Goal: Transaction & Acquisition: Purchase product/service

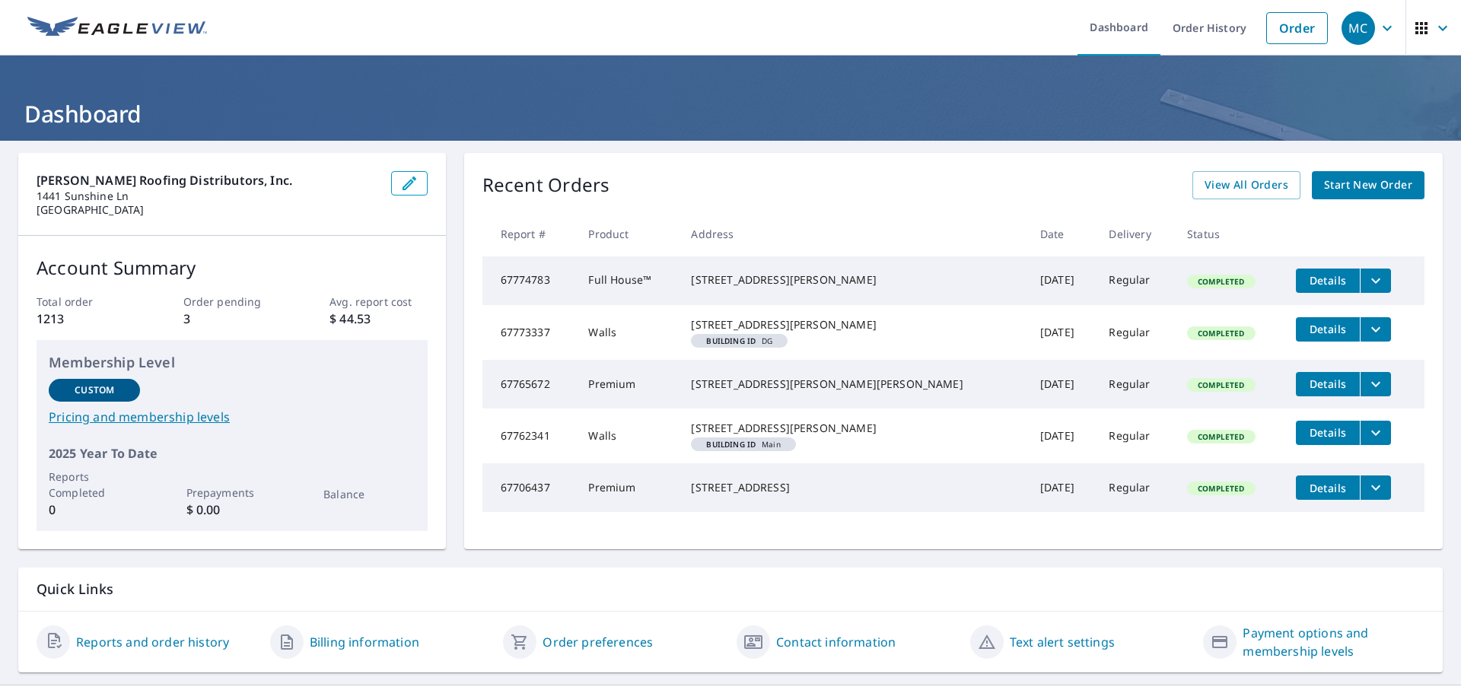
click at [1343, 182] on span "Start New Order" at bounding box center [1368, 185] width 88 height 19
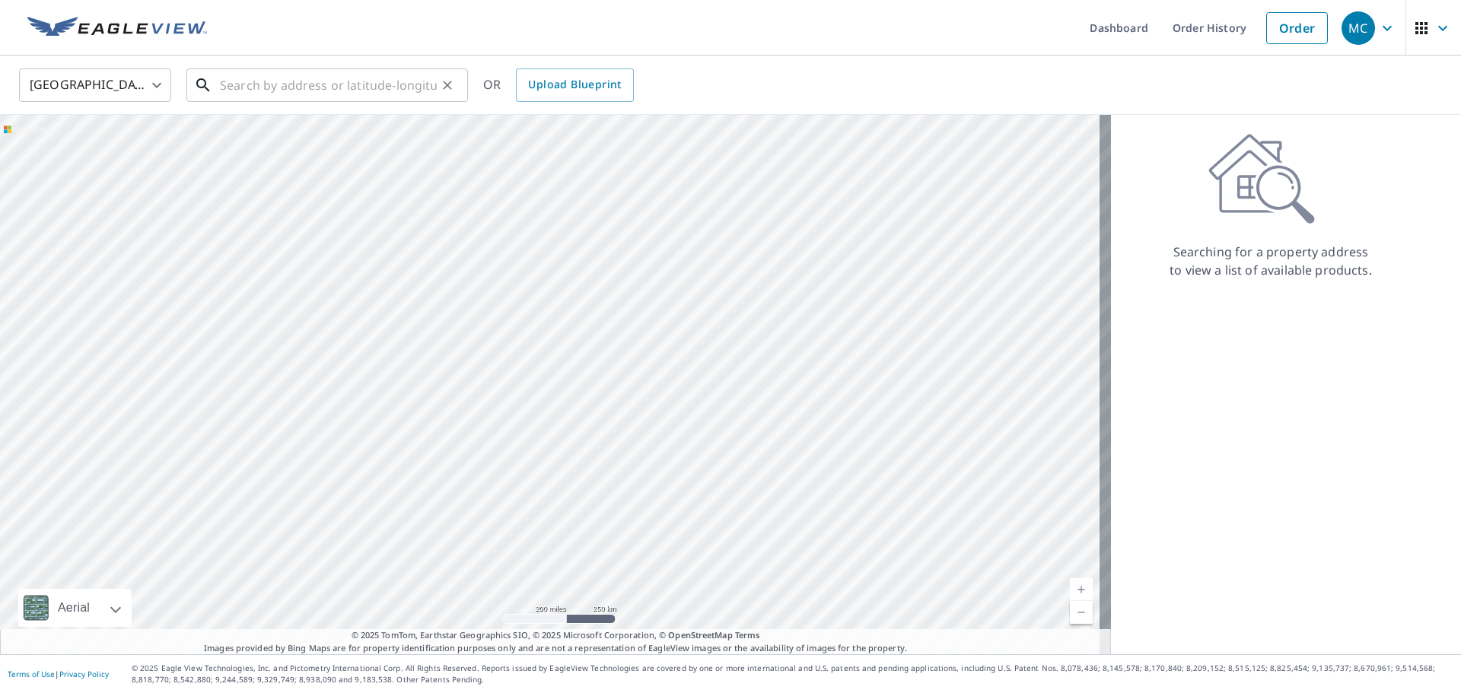
click at [348, 95] on input "text" at bounding box center [328, 85] width 217 height 43
type input "2"
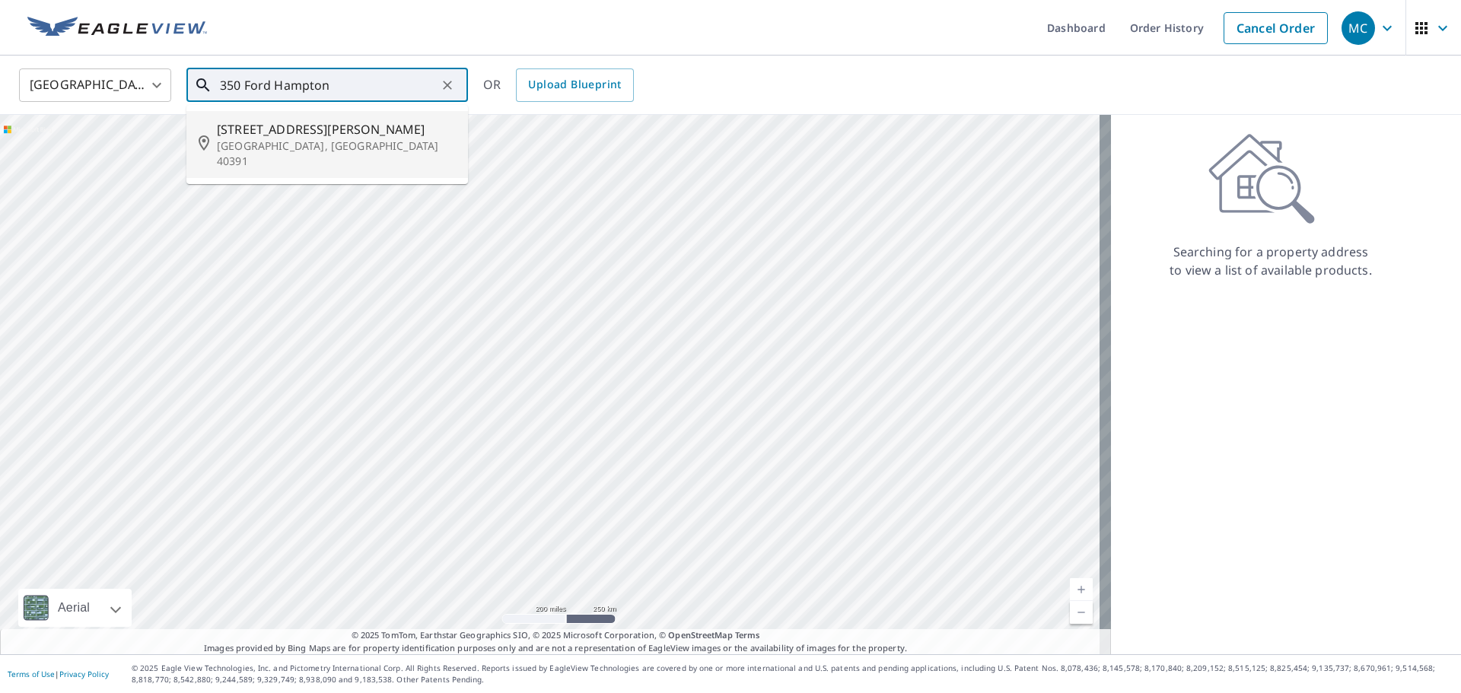
click at [336, 141] on p "[GEOGRAPHIC_DATA], [GEOGRAPHIC_DATA] 40391" at bounding box center [336, 153] width 239 height 30
type input "[STREET_ADDRESS][PERSON_NAME]"
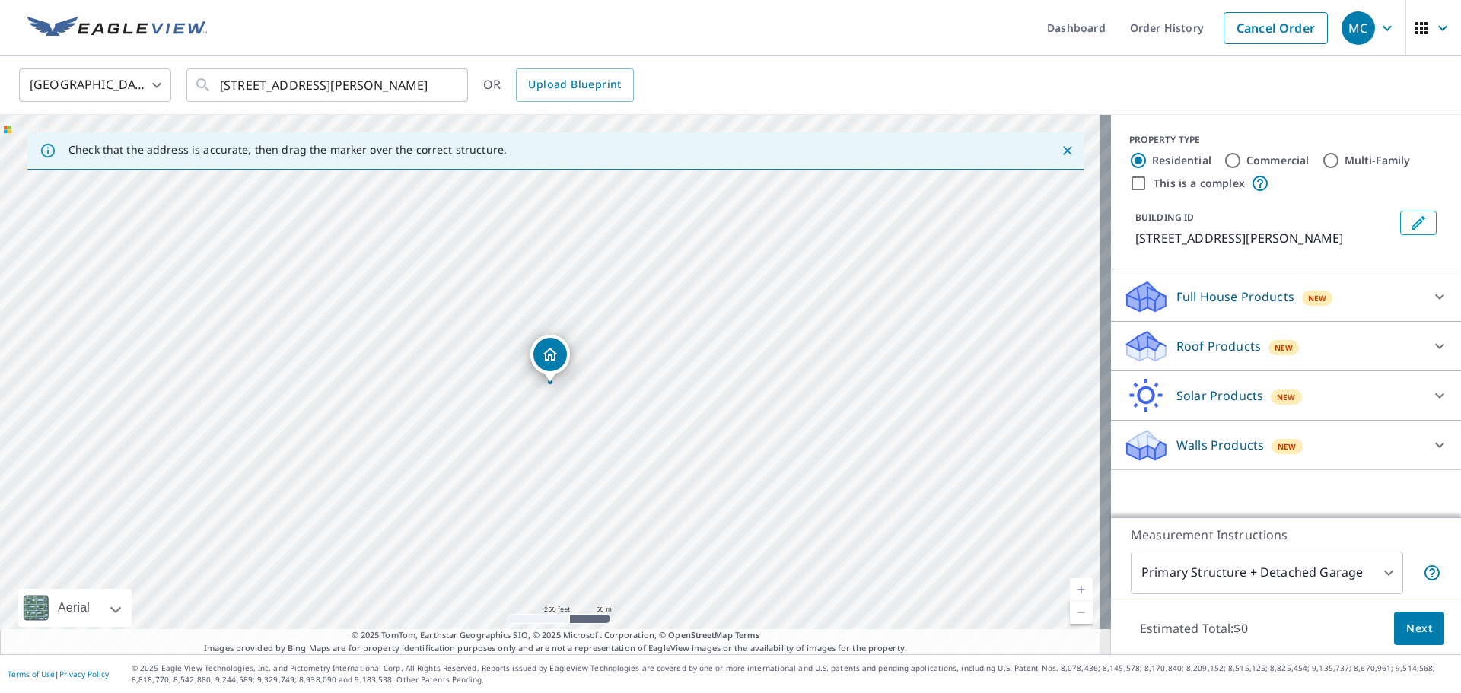
click at [1316, 306] on div "New" at bounding box center [1317, 298] width 31 height 15
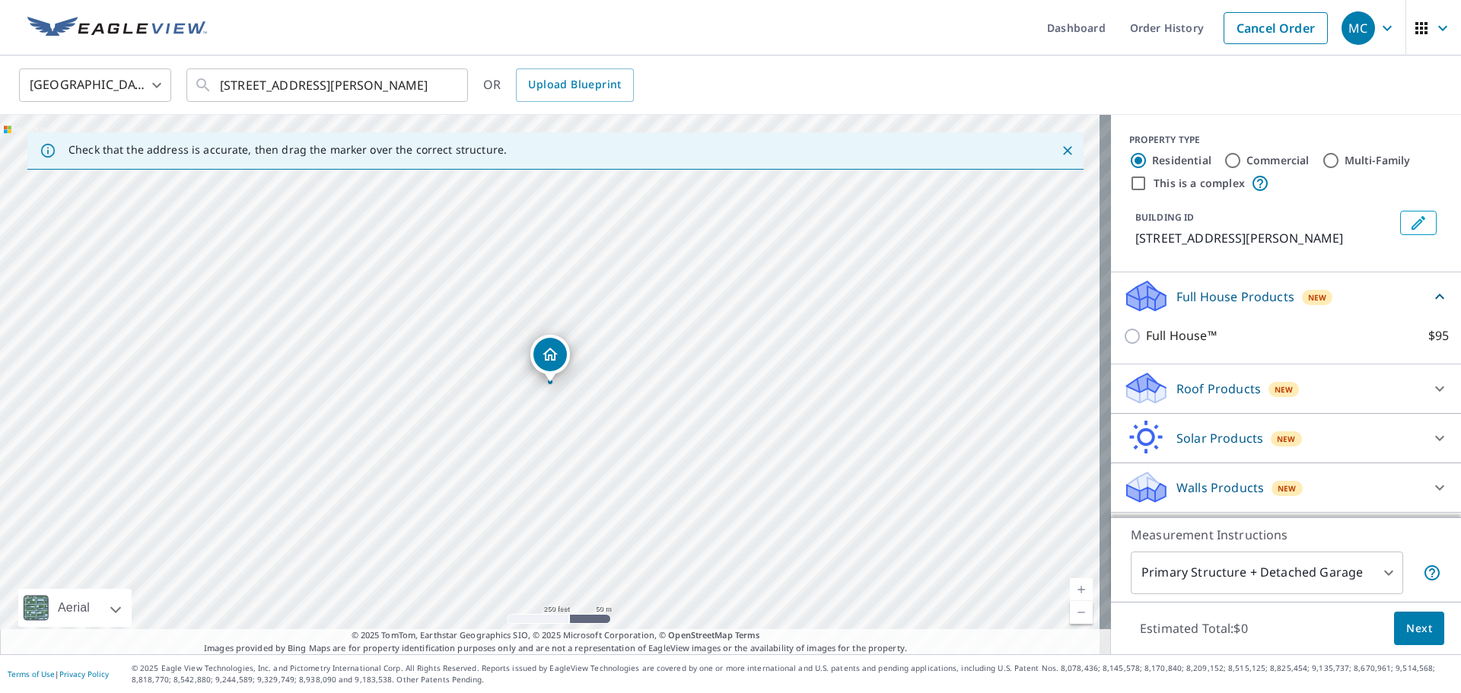
click at [1323, 314] on div "Full House Products New" at bounding box center [1276, 296] width 307 height 36
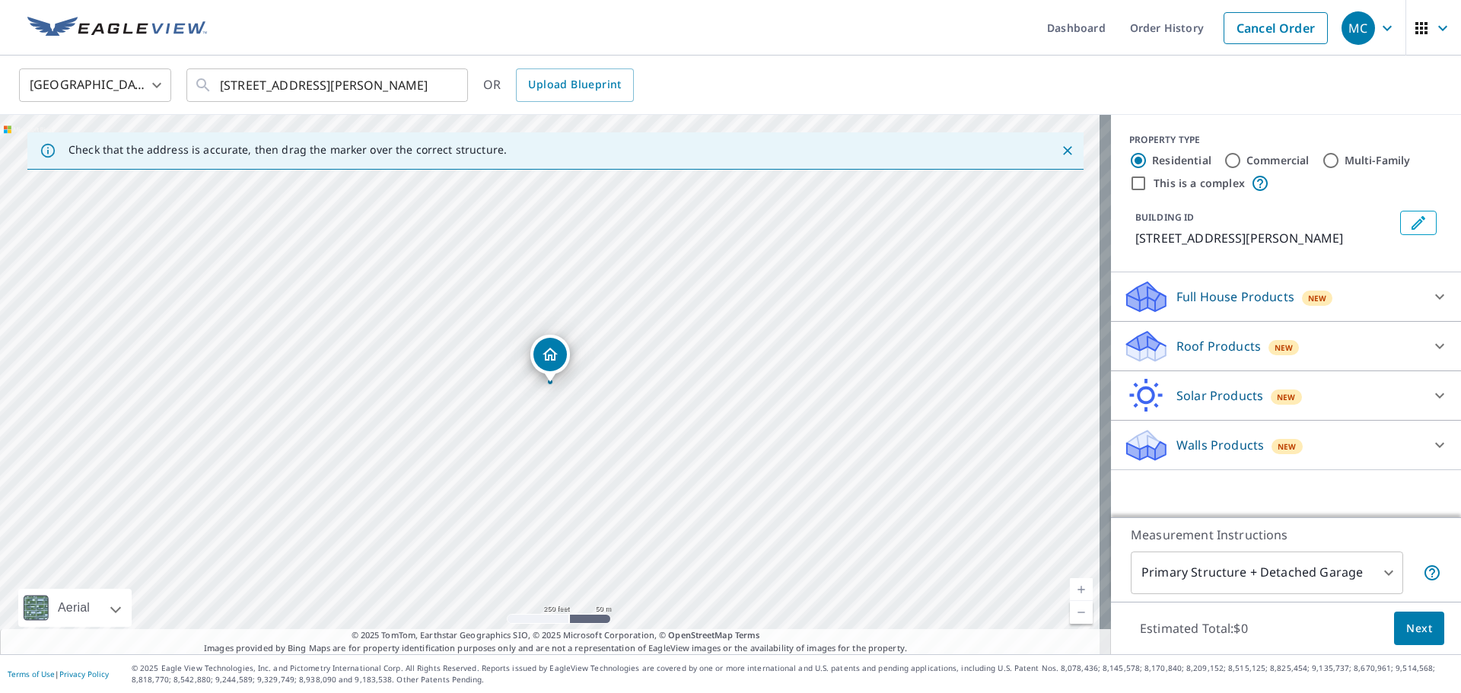
click at [1290, 463] on div "Walls Products New" at bounding box center [1272, 446] width 298 height 36
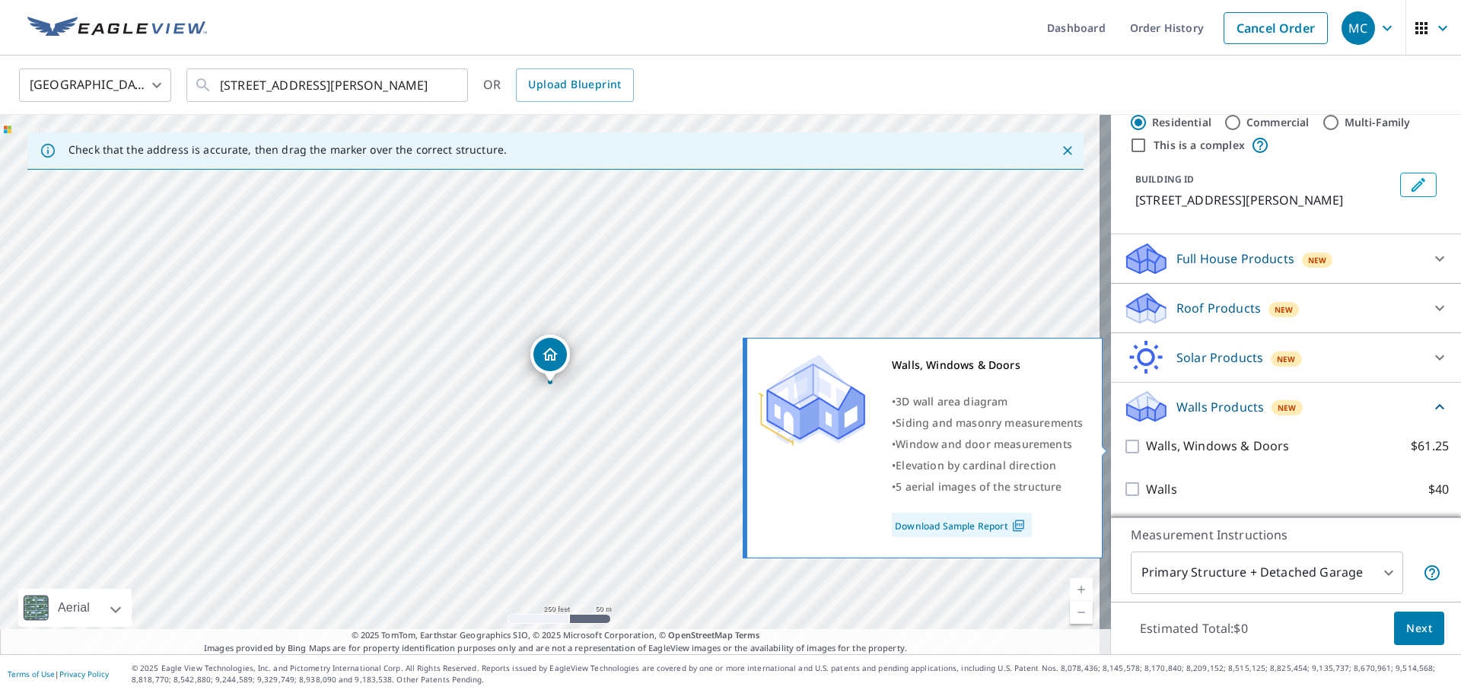
click at [1269, 447] on p "Walls, Windows & Doors" at bounding box center [1217, 446] width 143 height 19
click at [1146, 447] on input "Walls, Windows & Doors $61.25" at bounding box center [1134, 447] width 23 height 18
checkbox input "true"
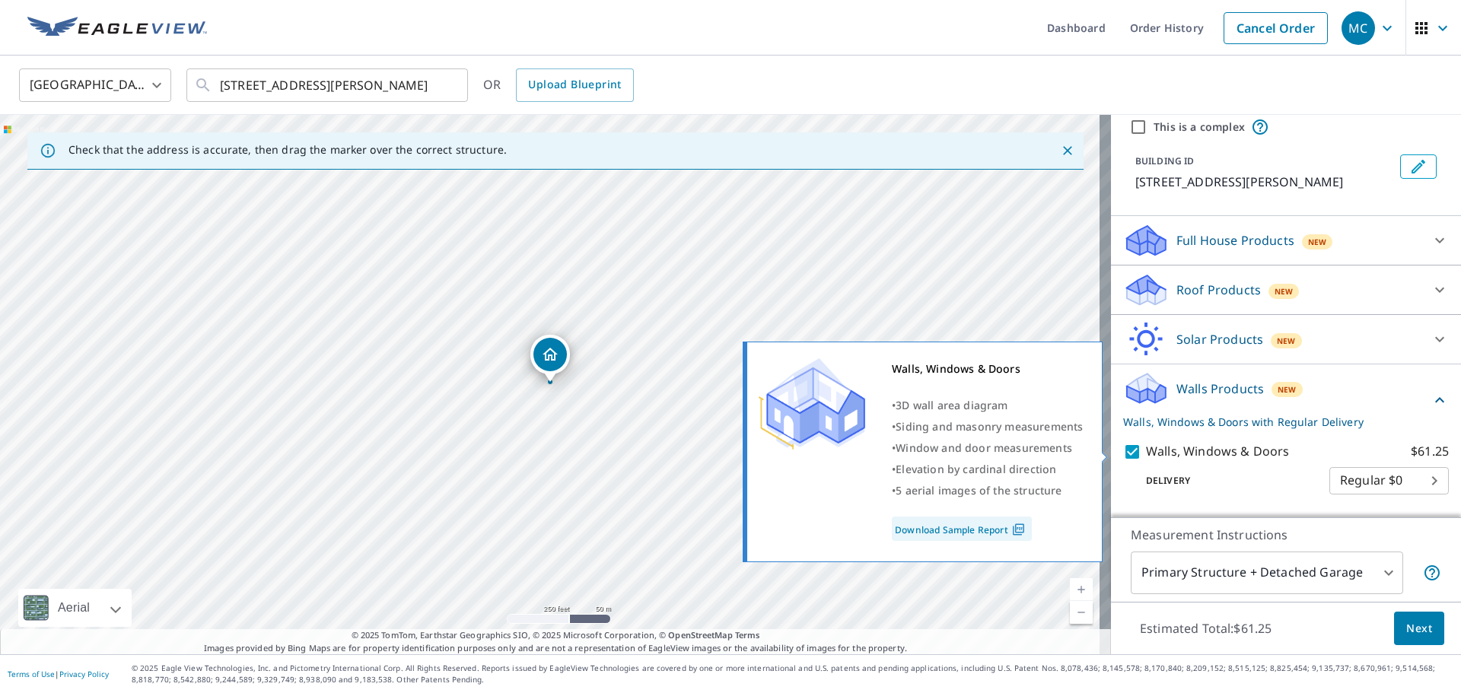
scroll to position [113, 0]
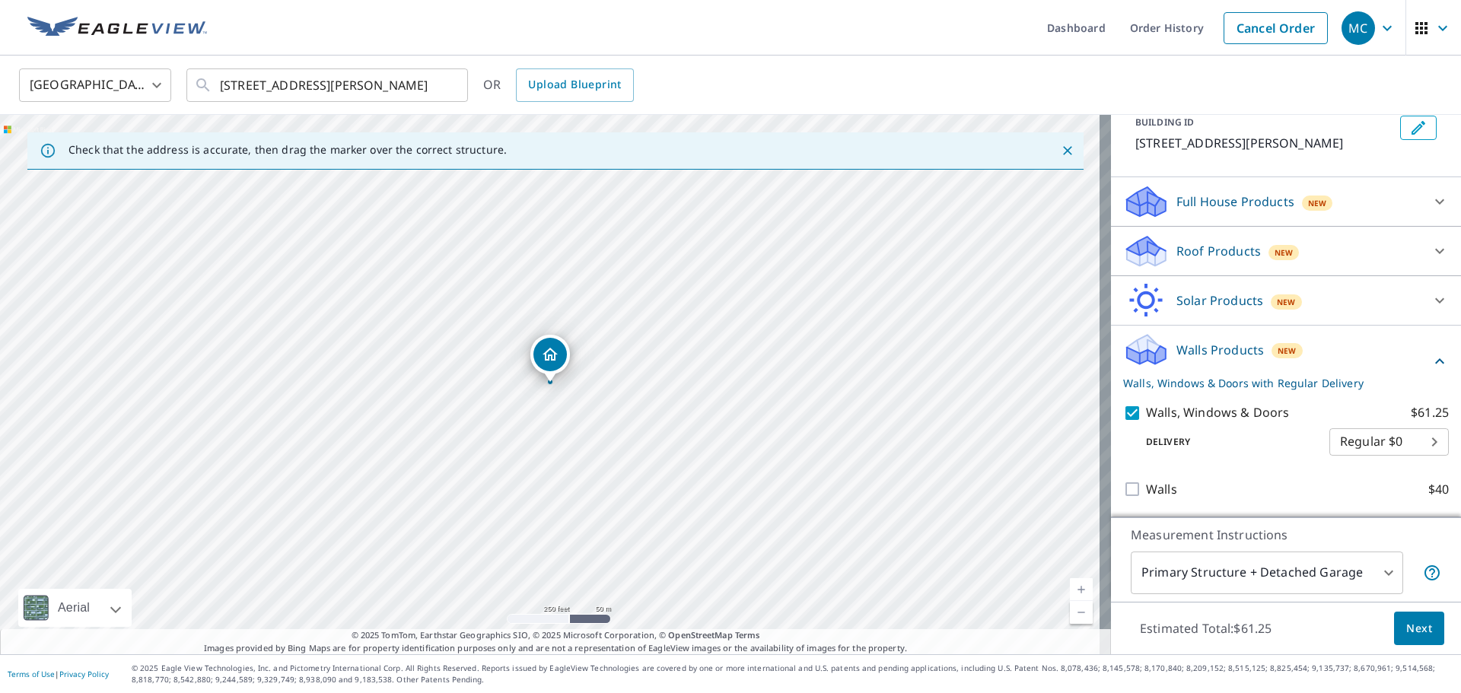
click at [1406, 630] on span "Next" at bounding box center [1419, 628] width 26 height 19
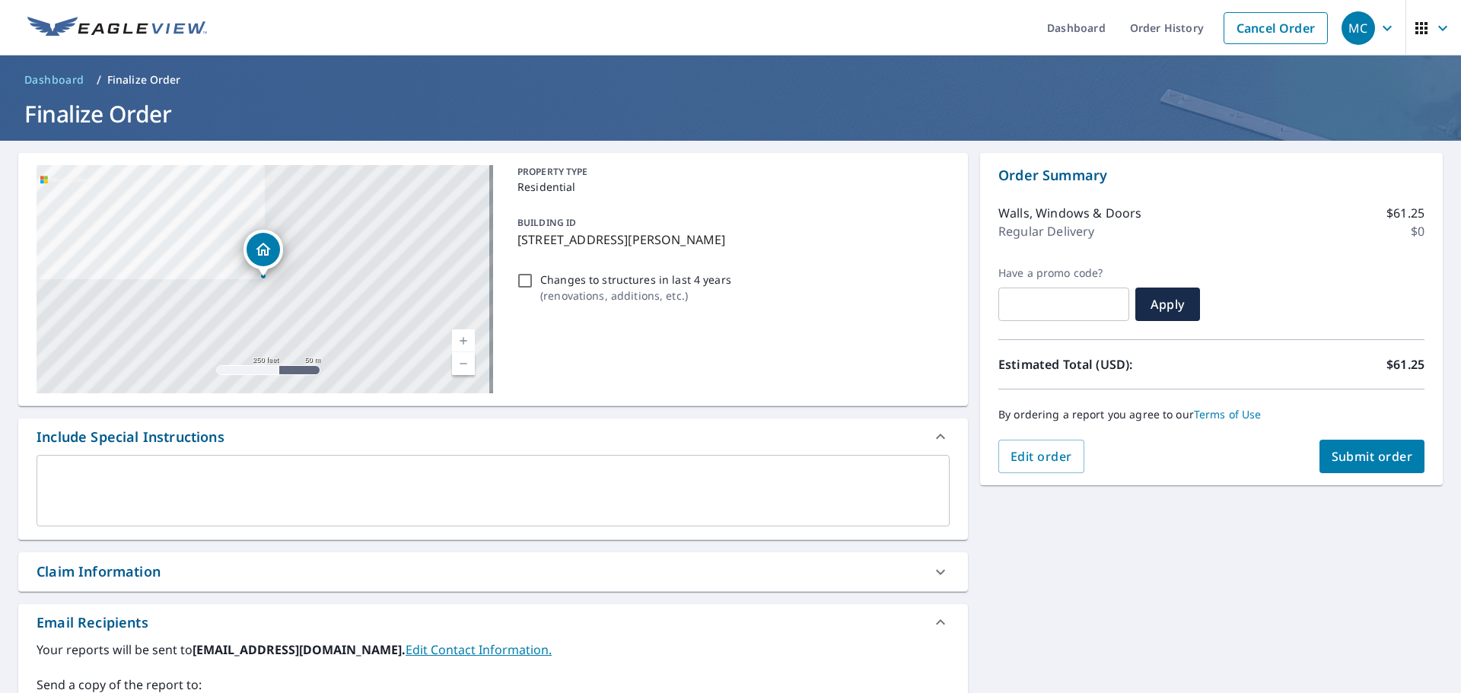
scroll to position [151, 0]
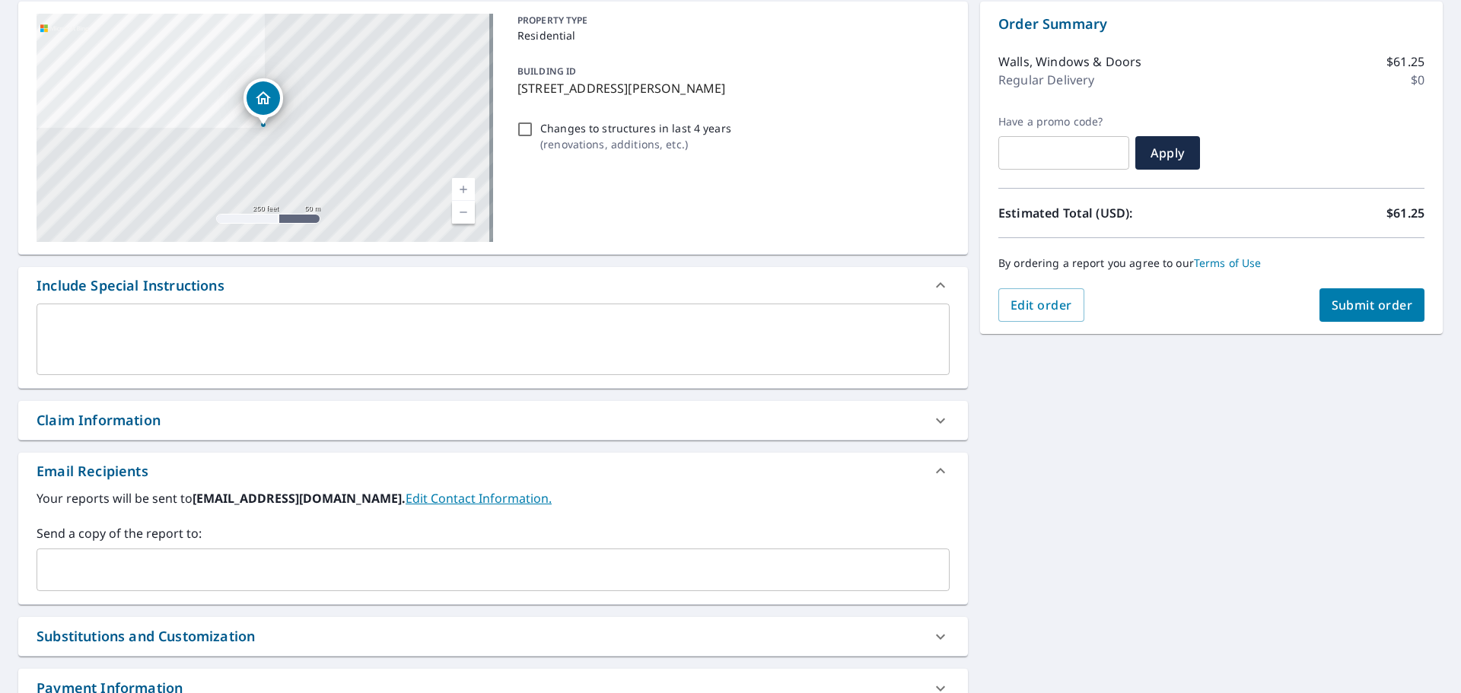
click at [216, 561] on input "text" at bounding box center [481, 569] width 877 height 29
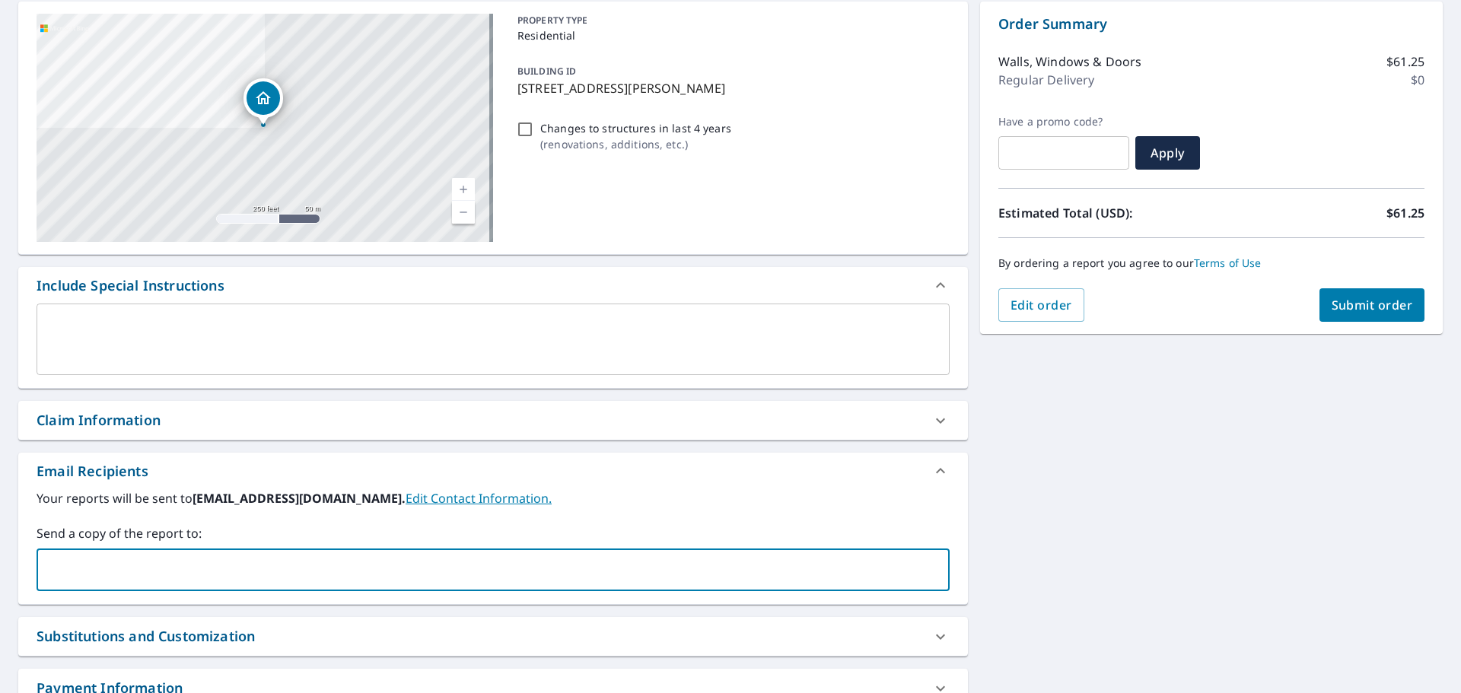
type input "[EMAIL_ADDRESS][DOMAIN_NAME]"
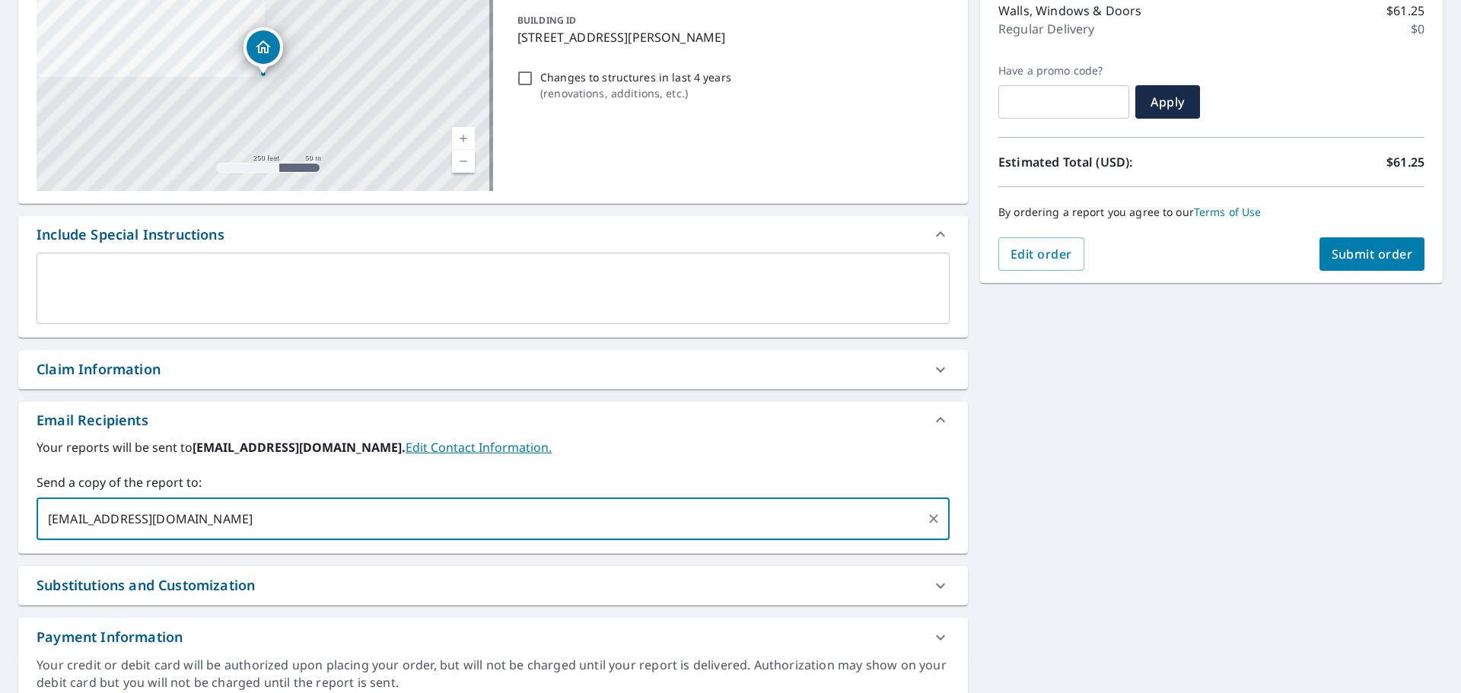
scroll to position [63, 0]
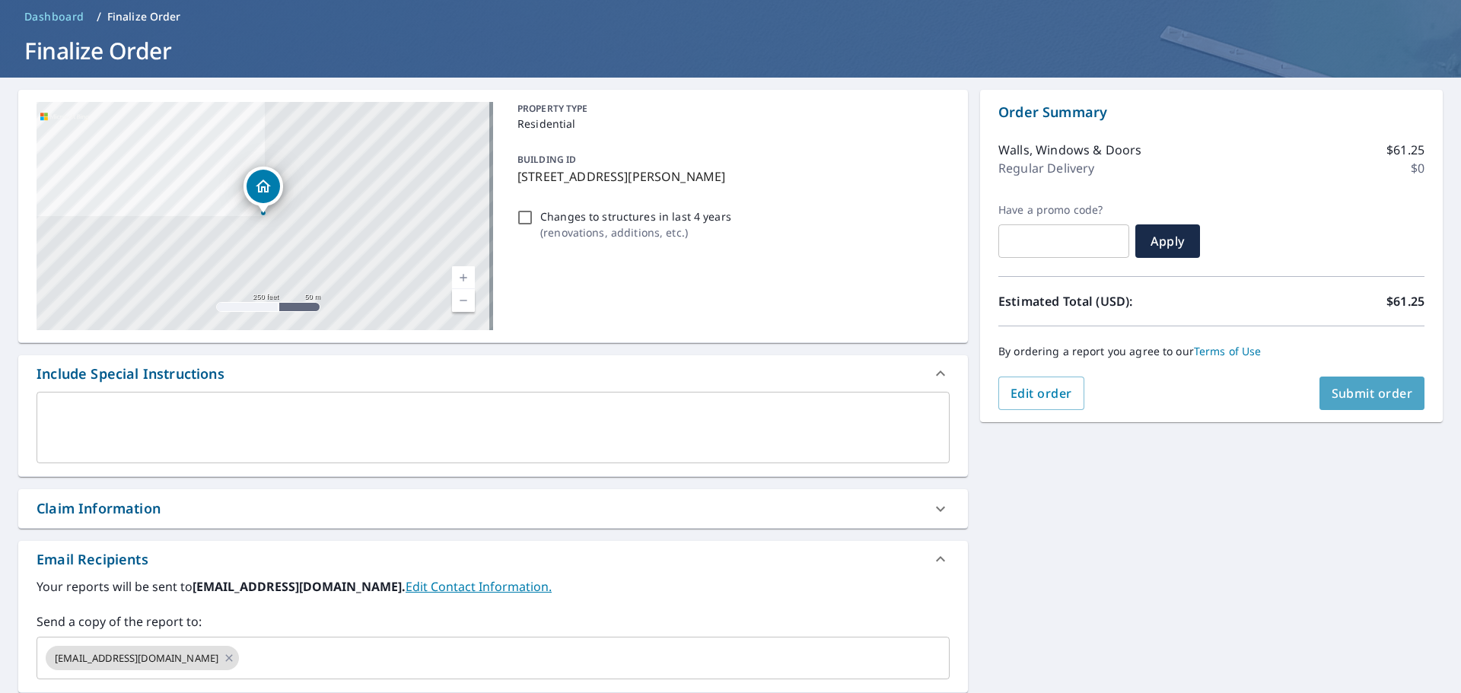
click at [1354, 387] on span "Submit order" at bounding box center [1372, 393] width 81 height 17
